Goal: Check status: Check status

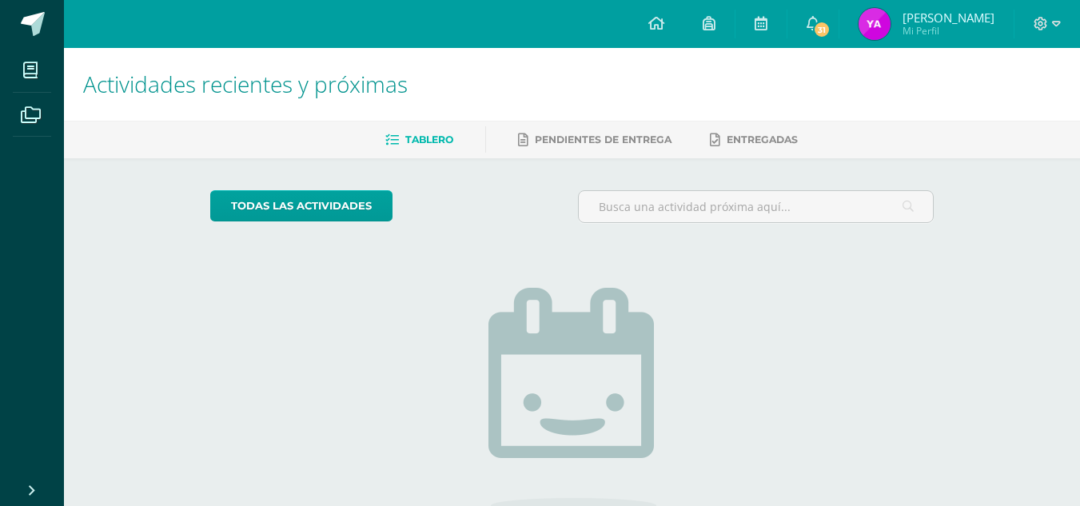
click at [882, 22] on img at bounding box center [874, 24] width 32 height 32
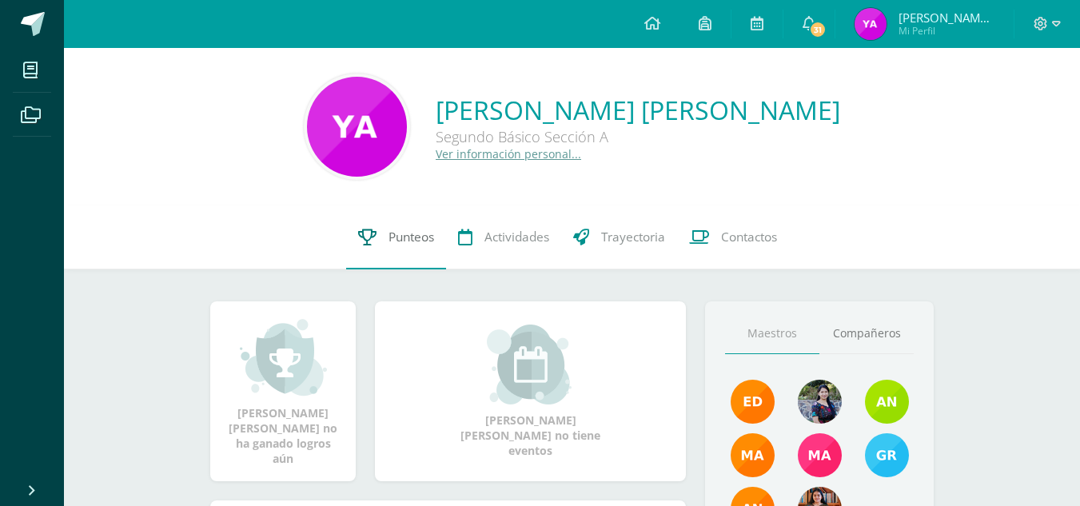
click at [421, 229] on span "Punteos" at bounding box center [411, 237] width 46 height 17
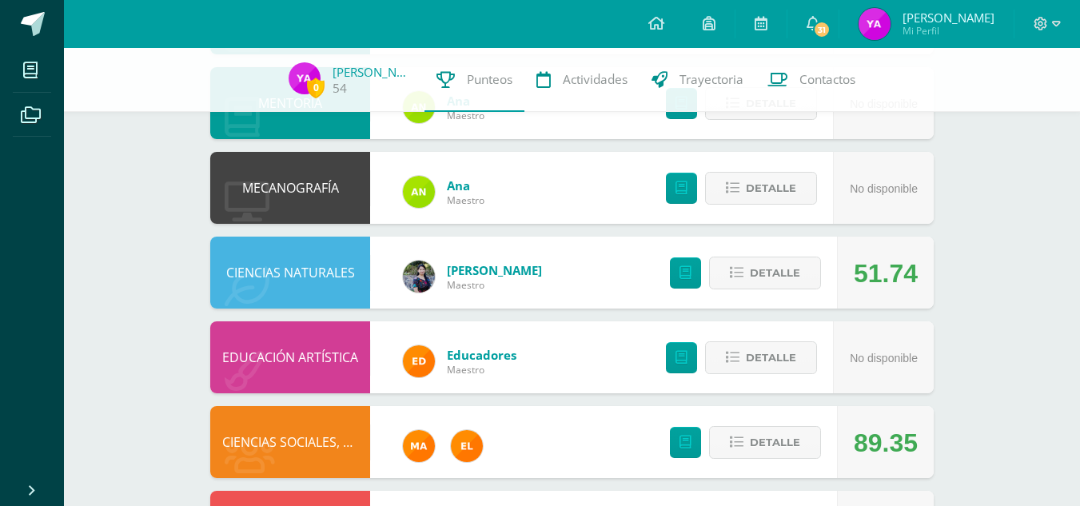
scroll to position [805, 0]
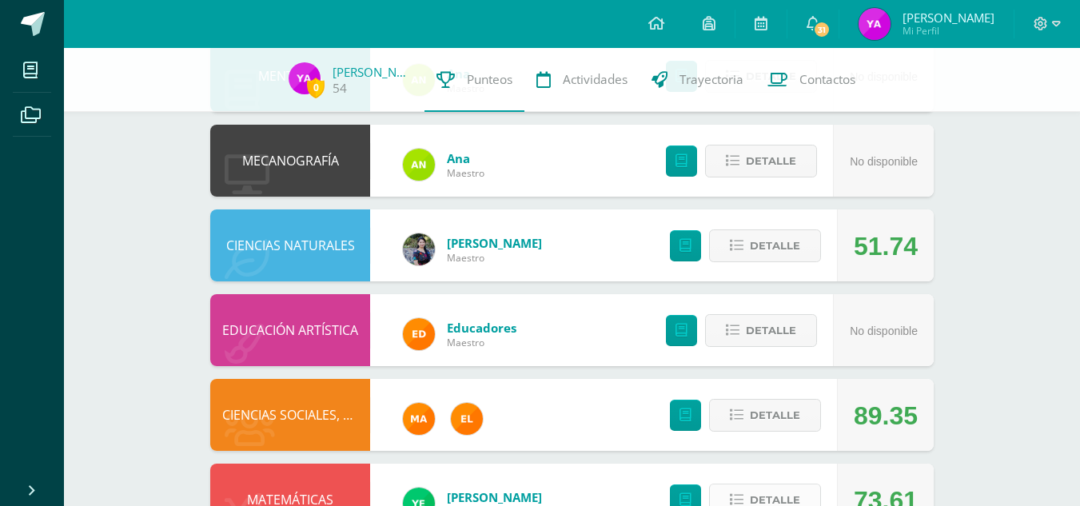
click at [744, 484] on button "Detalle" at bounding box center [765, 500] width 112 height 33
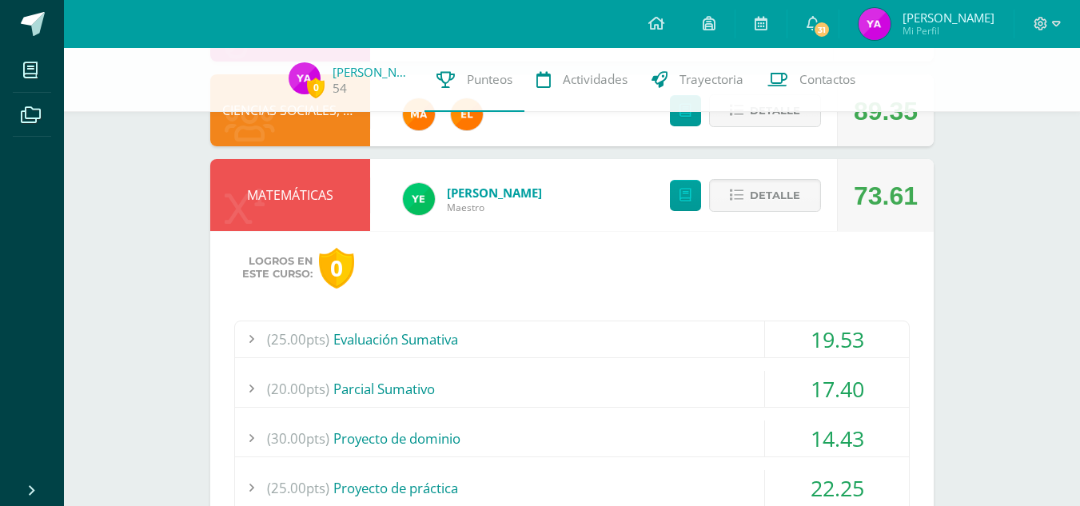
scroll to position [1110, 0]
click at [824, 420] on div "14.43" at bounding box center [837, 438] width 144 height 36
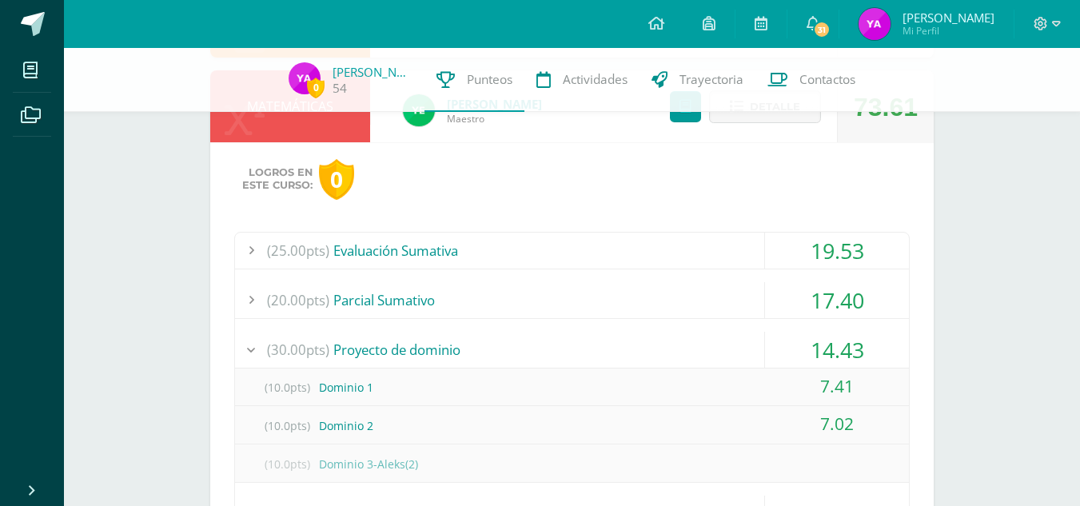
scroll to position [1197, 0]
click at [832, 407] on div "7.02" at bounding box center [837, 425] width 144 height 36
click at [840, 333] on div "14.43" at bounding box center [837, 351] width 144 height 36
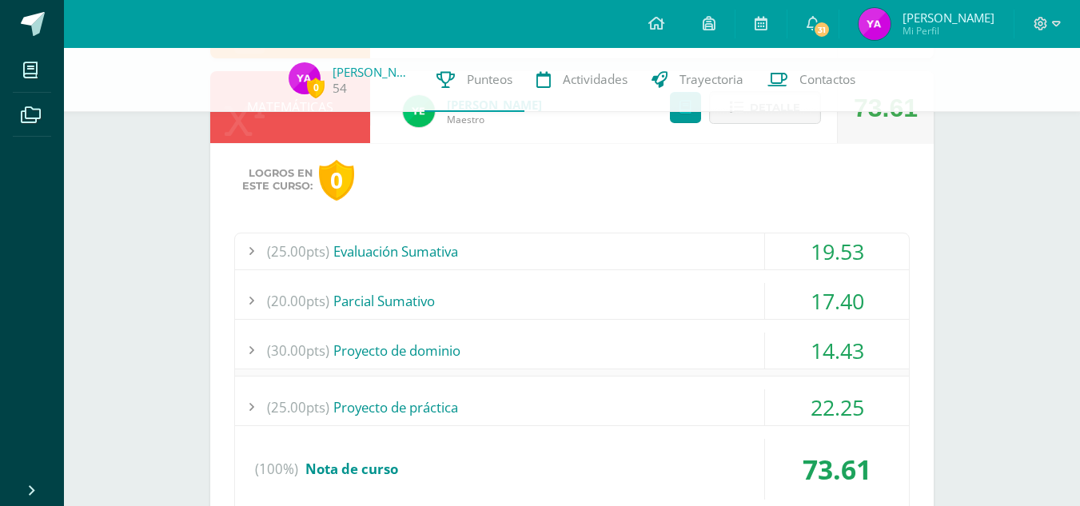
scroll to position [1196, 0]
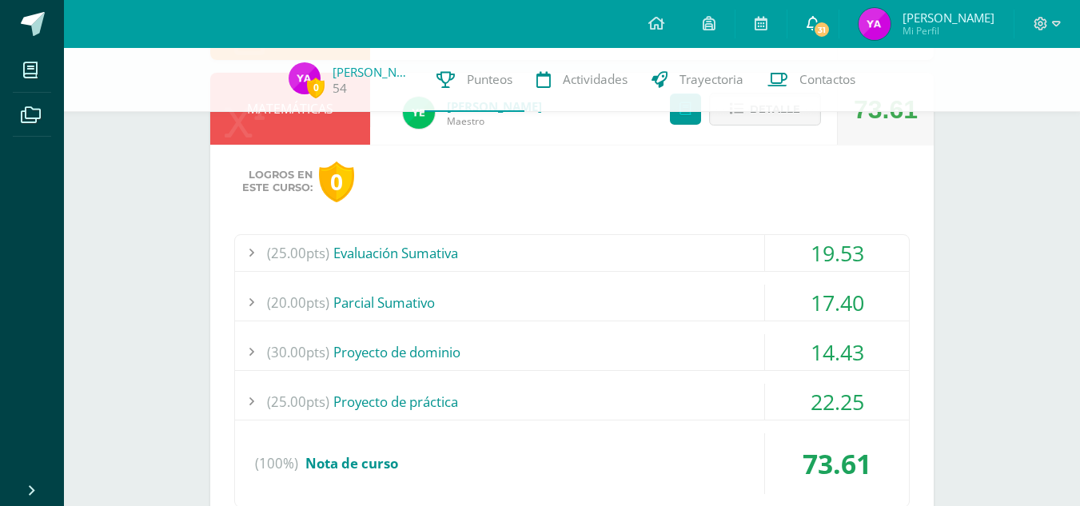
click at [814, 29] on icon at bounding box center [813, 23] width 13 height 14
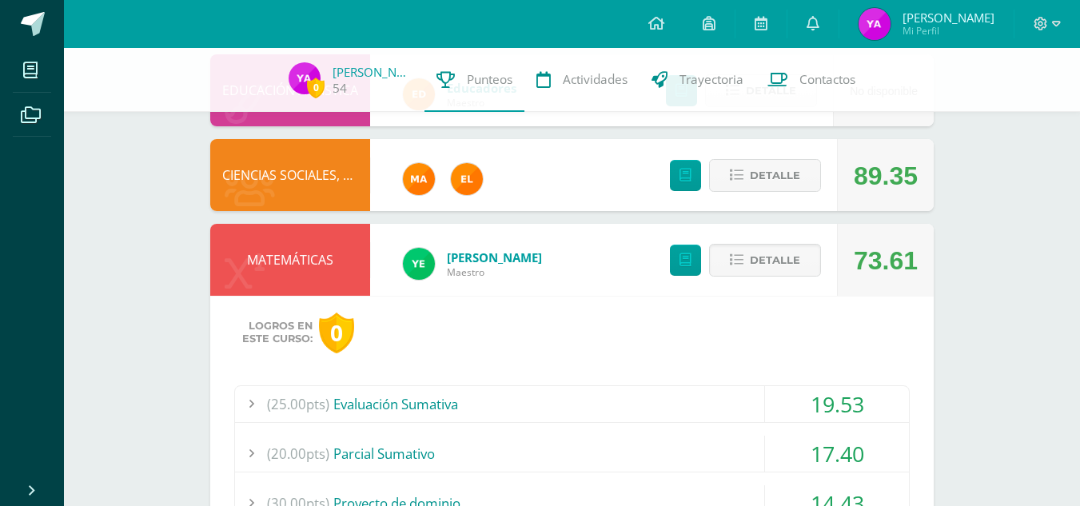
scroll to position [1021, 0]
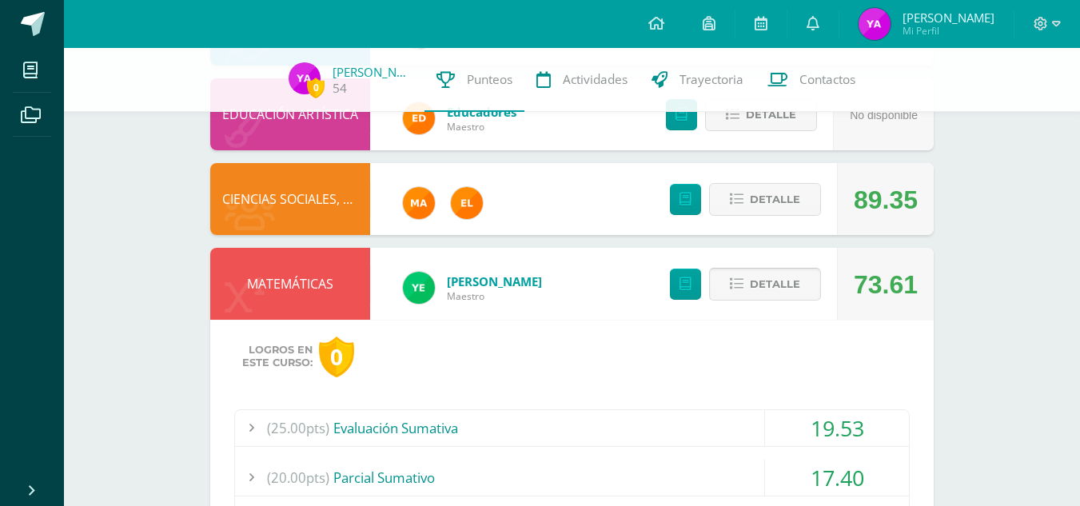
click at [795, 269] on span "Detalle" at bounding box center [775, 284] width 50 height 30
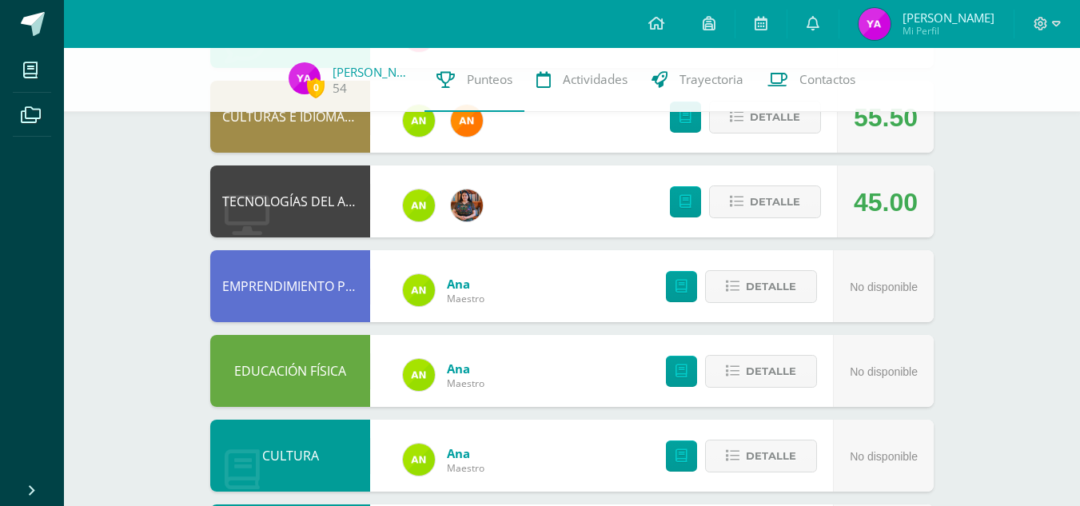
scroll to position [340, 0]
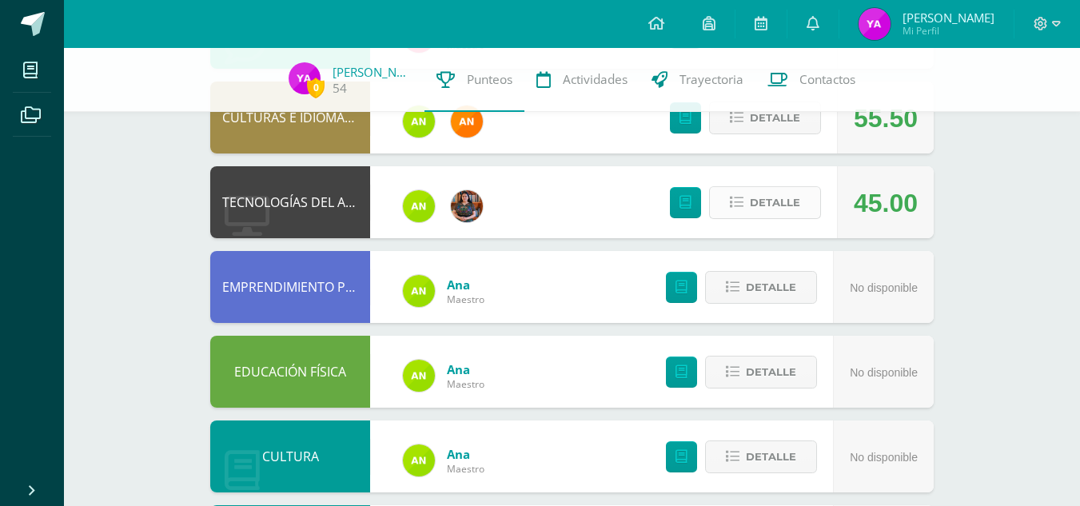
click at [789, 188] on span "Detalle" at bounding box center [775, 203] width 50 height 30
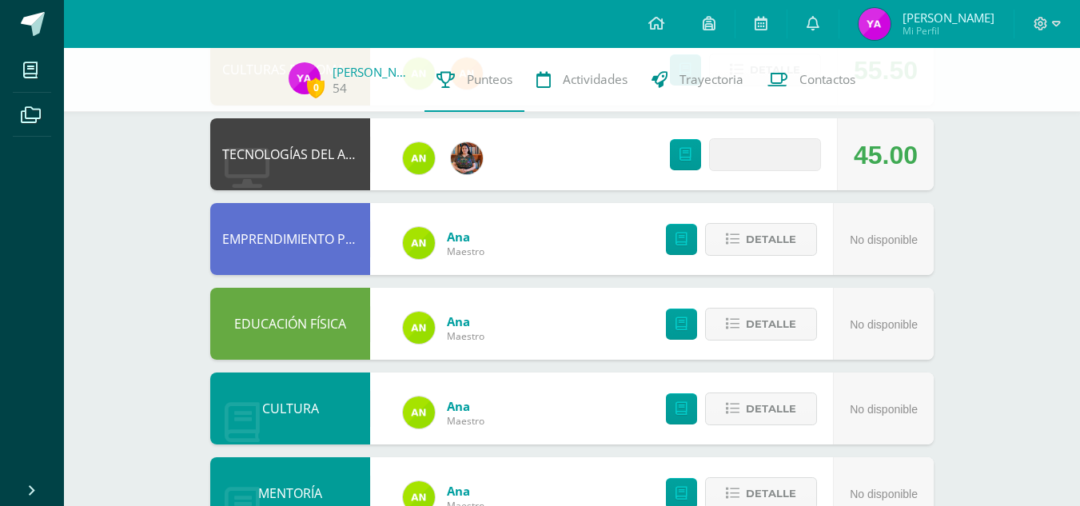
scroll to position [389, 0]
